Goal: Communication & Community: Ask a question

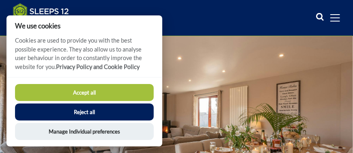
scroll to position [102, 0]
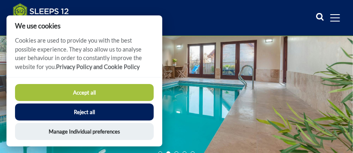
click at [106, 91] on button "Accept all" at bounding box center [84, 92] width 139 height 17
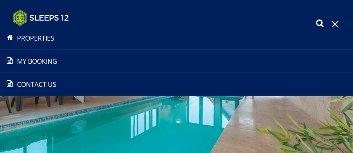
click at [30, 83] on link "Contact Us [PHONE_NUMBER]" at bounding box center [176, 84] width 353 height 10
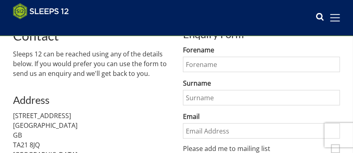
scroll to position [220, 0]
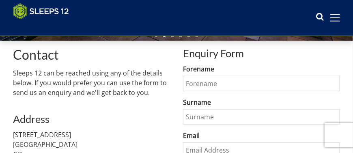
click at [190, 86] on input "Forename" at bounding box center [261, 83] width 157 height 15
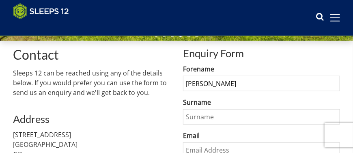
type input "[PERSON_NAME]"
click at [192, 119] on input "Surname" at bounding box center [261, 116] width 157 height 15
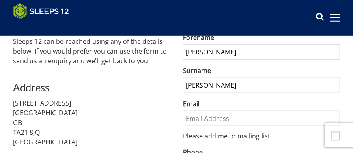
scroll to position [269, 0]
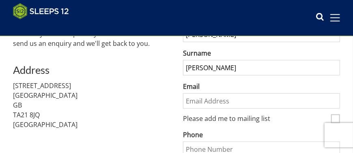
type input "[PERSON_NAME]"
click at [185, 105] on input "Email" at bounding box center [261, 100] width 157 height 15
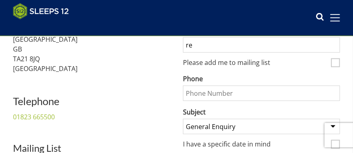
scroll to position [328, 0]
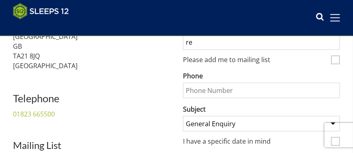
type input "re"
click at [189, 93] on input "Phone" at bounding box center [261, 90] width 157 height 15
type input "07764786732"
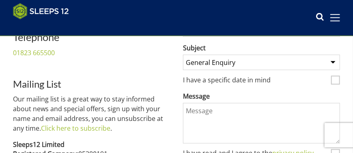
click at [331, 63] on select "General Enquiry Listing My Property Swallows Rest Ortensia [GEOGRAPHIC_DATA][PE…" at bounding box center [261, 62] width 157 height 15
select select "228"
click at [183, 56] on select "General Enquiry Listing My Property Swallows Rest Ortensia [GEOGRAPHIC_DATA][PE…" at bounding box center [261, 62] width 157 height 15
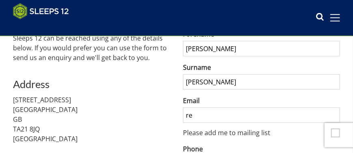
scroll to position [253, 0]
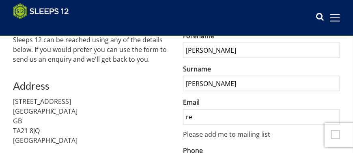
click at [195, 121] on input "re" at bounding box center [261, 116] width 157 height 15
click at [192, 120] on input "re" at bounding box center [261, 116] width 157 height 15
click at [200, 119] on input "re" at bounding box center [261, 116] width 157 height 15
click at [261, 119] on input "re" at bounding box center [261, 116] width 157 height 15
type input "[EMAIL_ADDRESS][DOMAIN_NAME]"
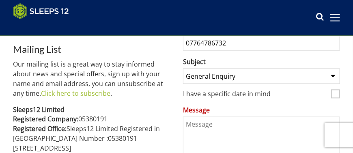
scroll to position [453, 0]
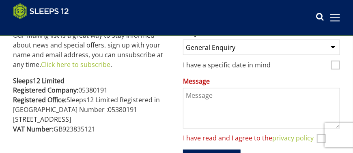
click at [188, 96] on textarea "Message" at bounding box center [261, 108] width 157 height 41
click at [333, 49] on select "General Enquiry Listing My Property Swallows Rest Ortensia [GEOGRAPHIC_DATA][PE…" at bounding box center [261, 47] width 157 height 15
select select "228"
click at [183, 41] on select "General Enquiry Listing My Property Swallows Rest Ortensia [GEOGRAPHIC_DATA][PE…" at bounding box center [261, 47] width 157 height 15
click at [190, 94] on textarea "Message" at bounding box center [261, 108] width 157 height 41
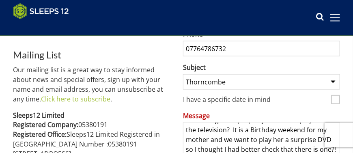
scroll to position [414, 0]
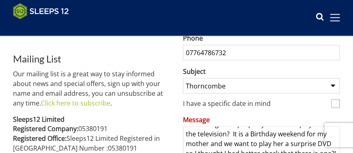
click at [236, 135] on textarea "Hello, I just a have a quick question regarding an existing booking reference S…" at bounding box center [261, 146] width 157 height 41
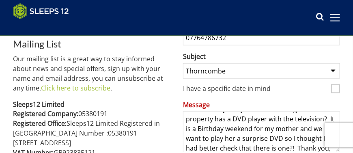
scroll to position [39, 0]
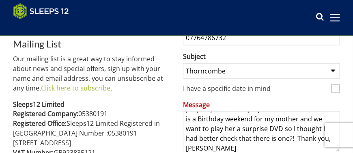
click at [261, 139] on textarea "Hello, I just a have a quick question regarding an existing booking reference S…" at bounding box center [261, 131] width 157 height 41
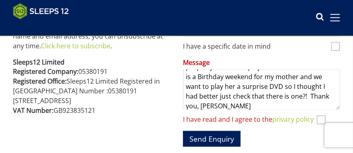
scroll to position [486, 0]
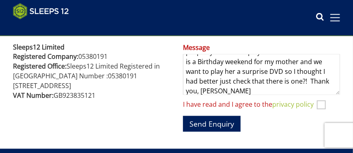
type textarea "Hello, I just a have a quick question regarding an existing booking reference S…"
click at [321, 105] on input "I have read and I agree to the privacy policy" at bounding box center [320, 105] width 9 height 9
checkbox input "true"
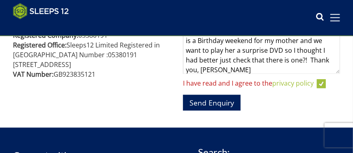
scroll to position [506, 0]
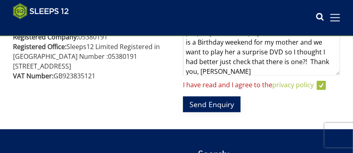
click at [199, 106] on button "Send Enquiry" at bounding box center [212, 104] width 58 height 16
